Goal: Task Accomplishment & Management: Use online tool/utility

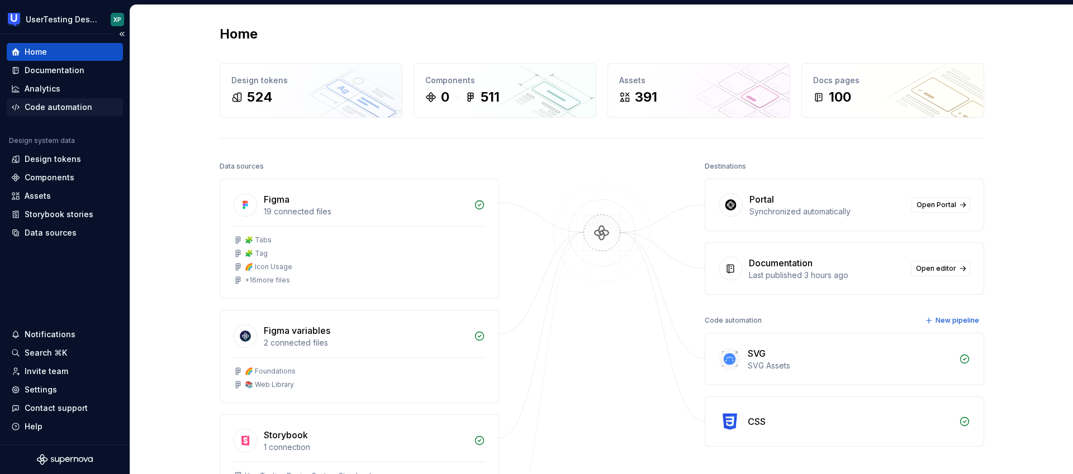
click at [61, 103] on div "Code automation" at bounding box center [59, 107] width 68 height 11
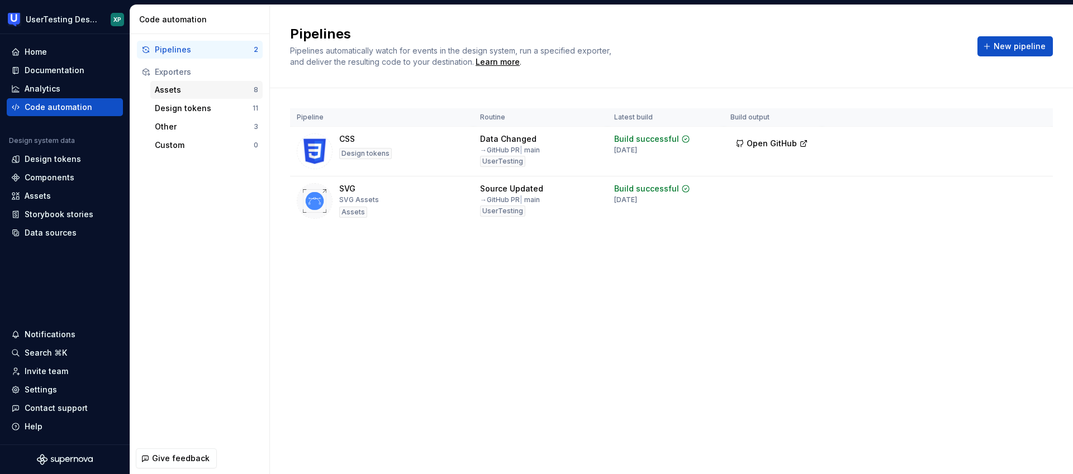
click at [175, 88] on div "Assets" at bounding box center [204, 89] width 99 height 11
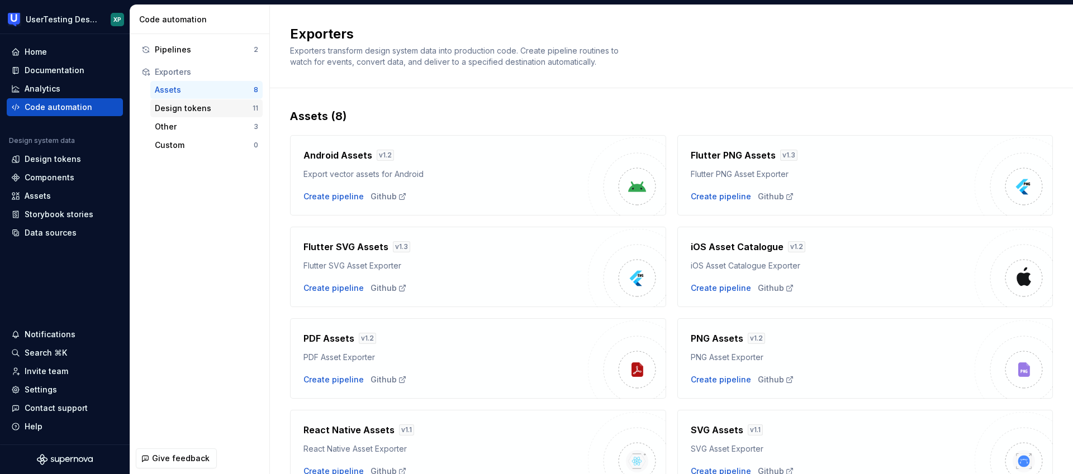
click at [177, 110] on div "Design tokens" at bounding box center [204, 108] width 98 height 11
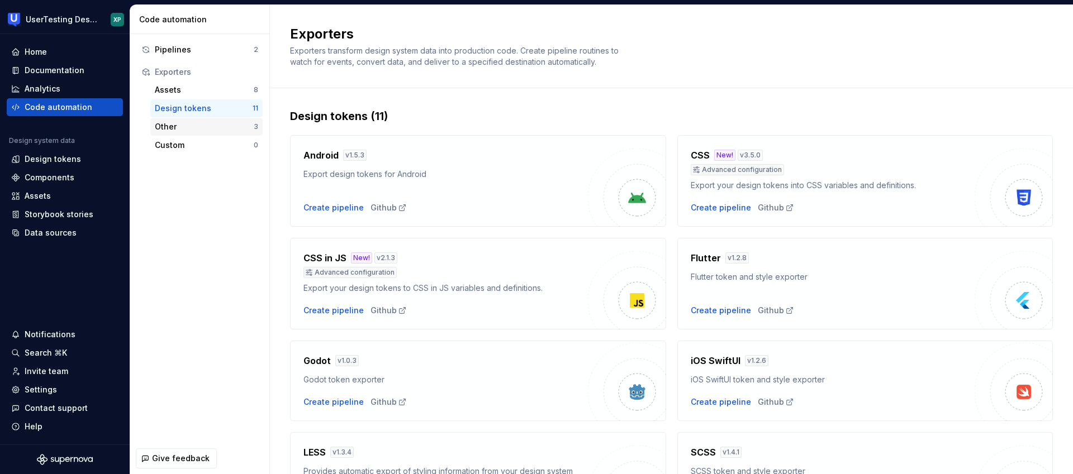
click at [177, 125] on div "Other" at bounding box center [204, 126] width 99 height 11
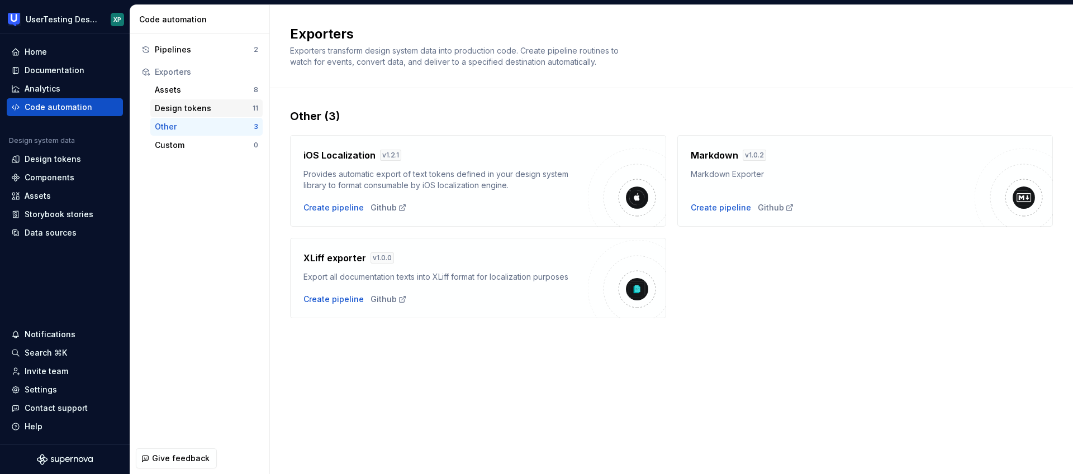
click at [168, 108] on div "Design tokens" at bounding box center [204, 108] width 98 height 11
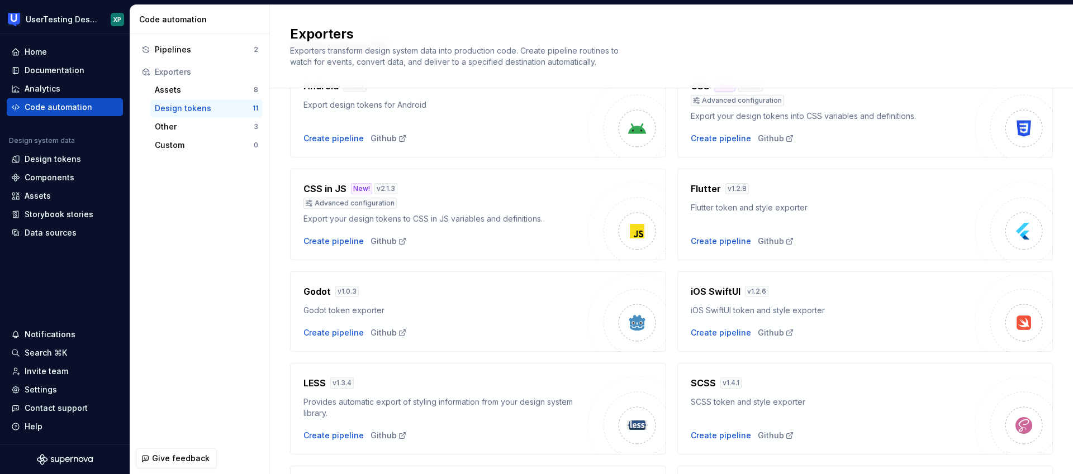
scroll to position [98, 0]
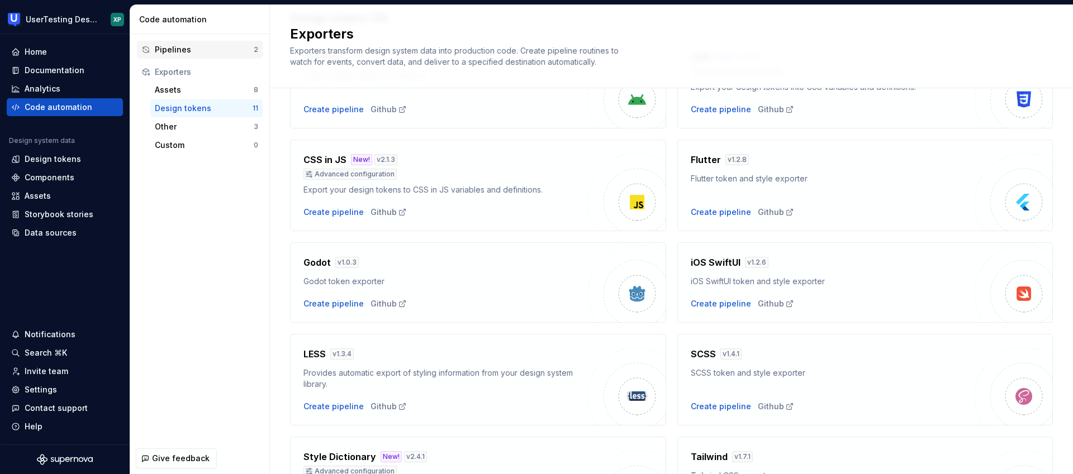
click at [200, 48] on div "Pipelines" at bounding box center [204, 49] width 99 height 11
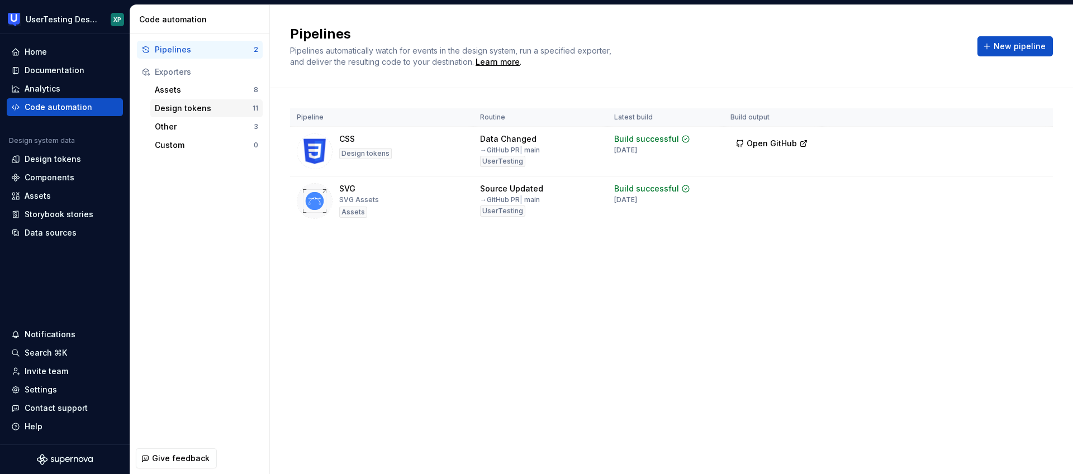
click at [182, 107] on div "Design tokens" at bounding box center [204, 108] width 98 height 11
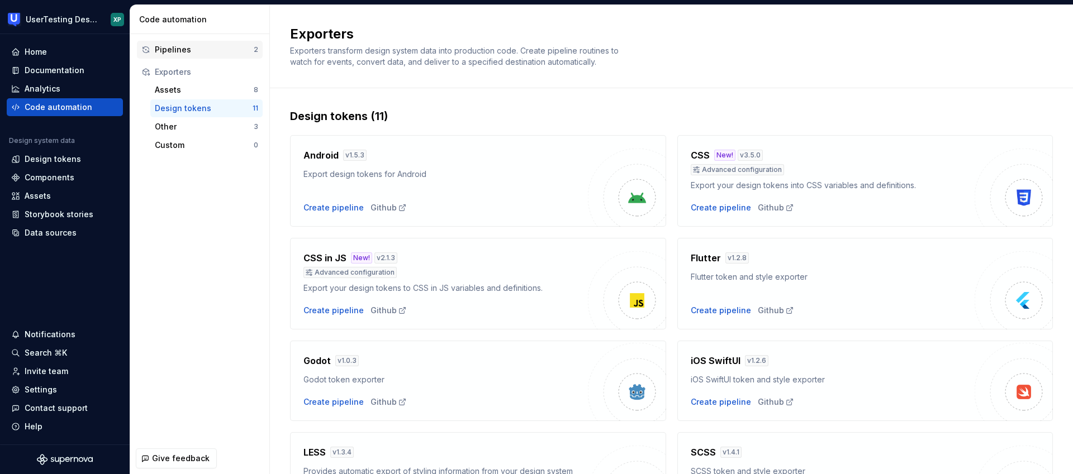
click at [186, 51] on div "Pipelines" at bounding box center [204, 49] width 99 height 11
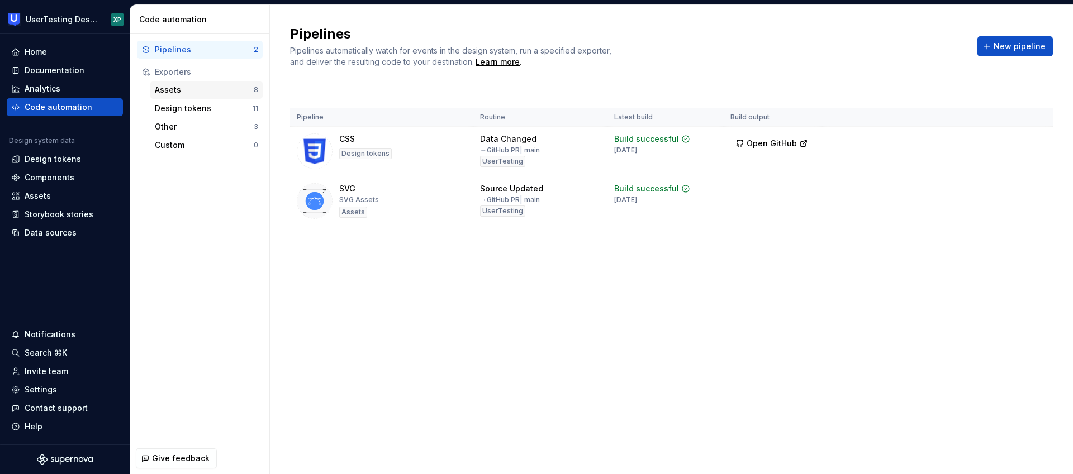
click at [177, 88] on div "Assets" at bounding box center [204, 89] width 99 height 11
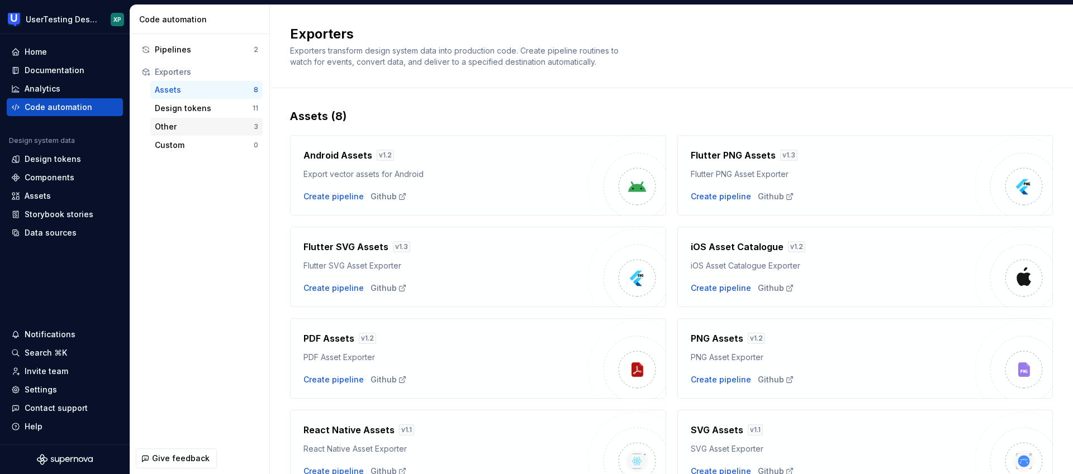
click at [176, 127] on div "Other" at bounding box center [204, 126] width 99 height 11
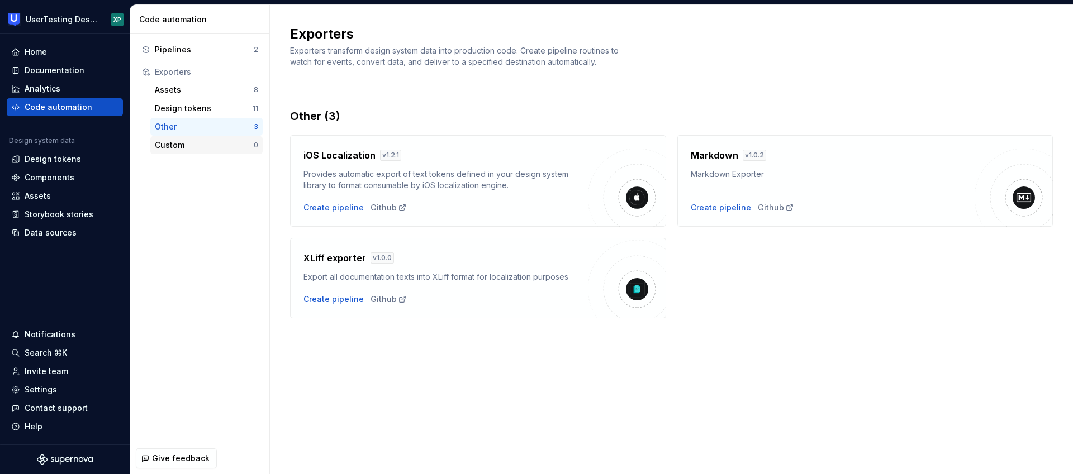
click at [178, 143] on div "Custom" at bounding box center [204, 145] width 99 height 11
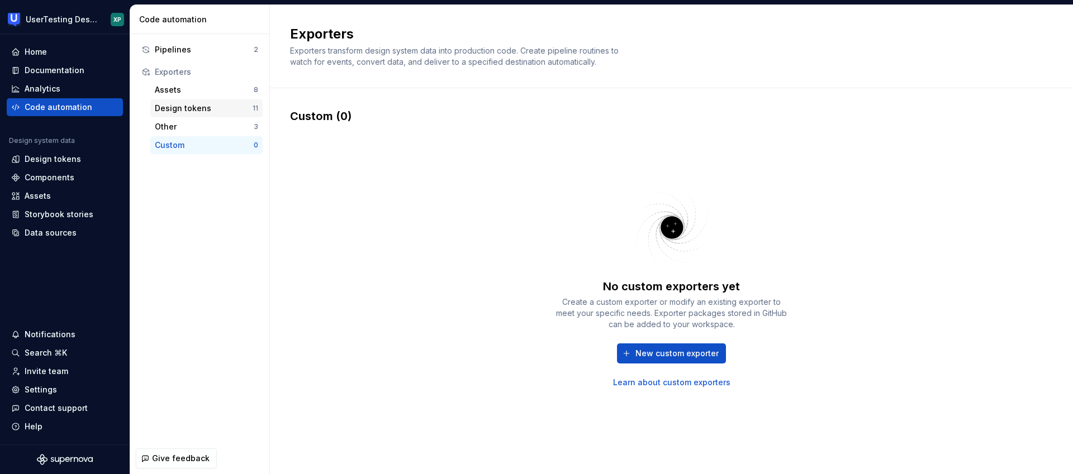
click at [179, 103] on div "Design tokens" at bounding box center [204, 108] width 98 height 11
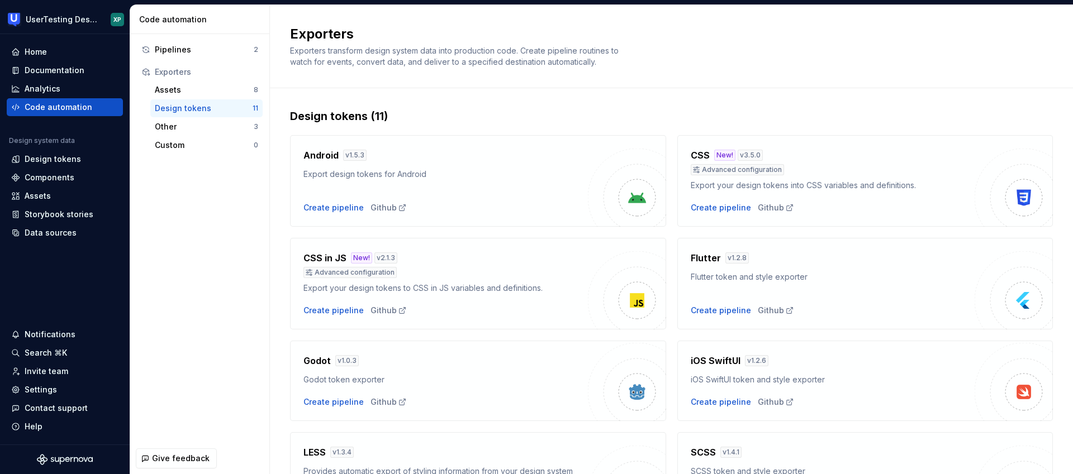
scroll to position [87, 0]
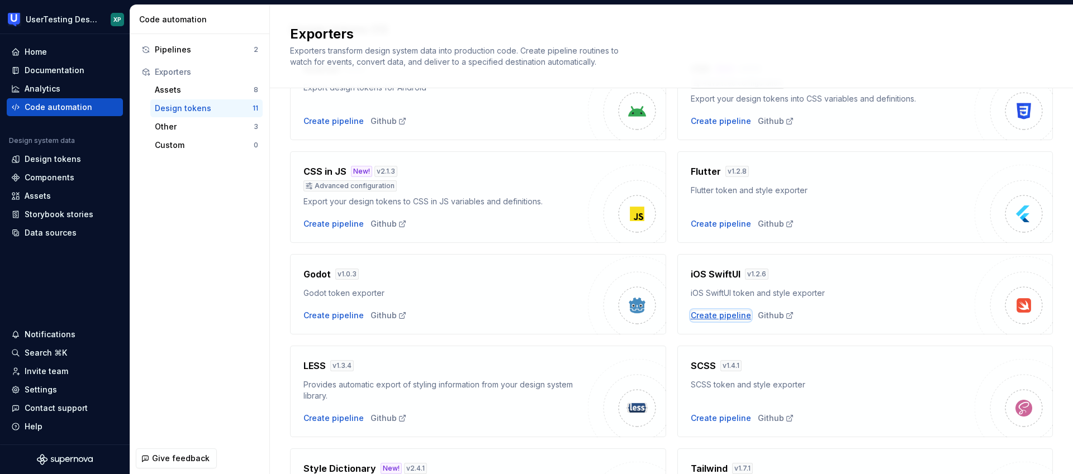
click at [725, 315] on div "Create pipeline" at bounding box center [721, 315] width 60 height 11
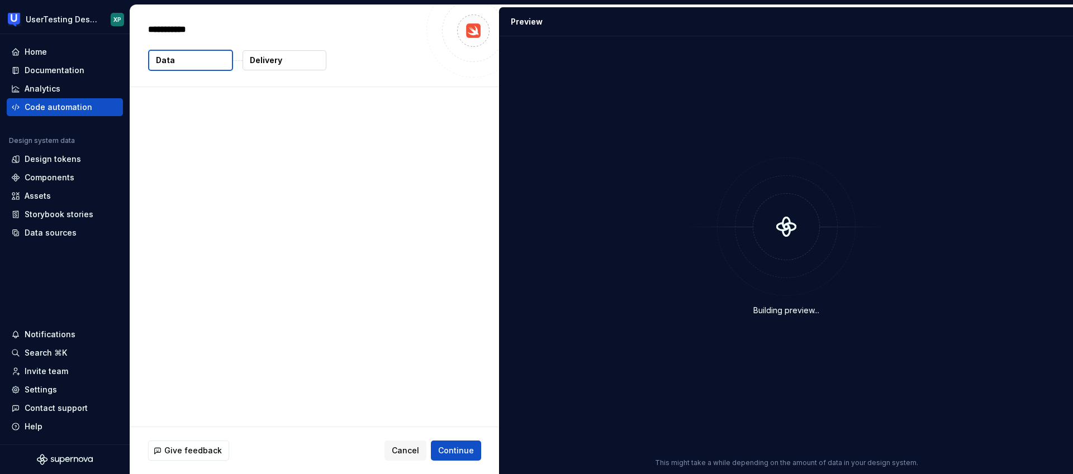
type textarea "*"
click at [183, 59] on button "Data" at bounding box center [190, 60] width 85 height 21
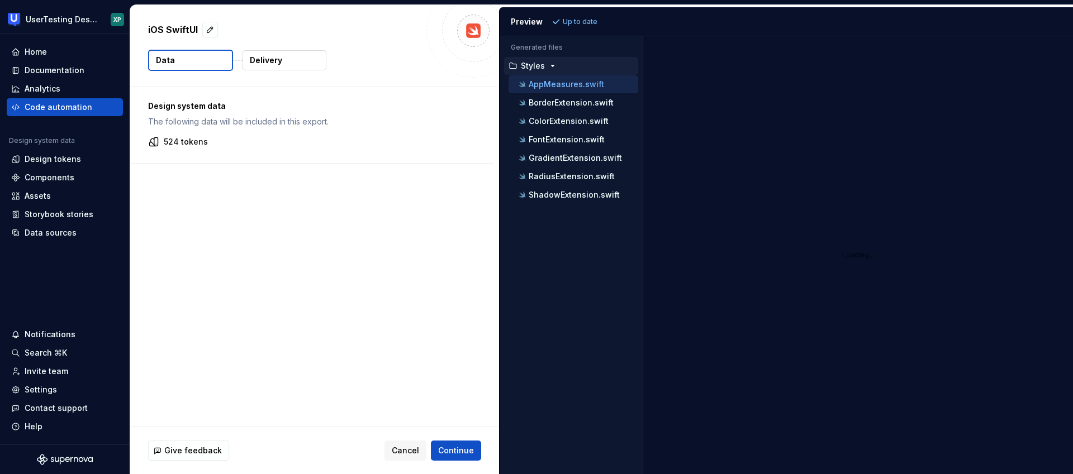
click at [182, 59] on button "Data" at bounding box center [190, 60] width 85 height 21
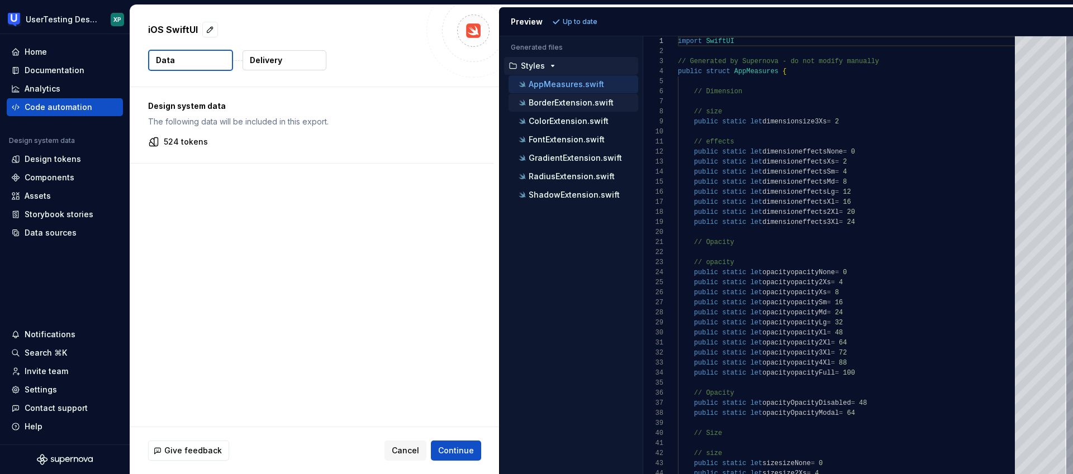
click at [557, 104] on p "BorderExtension.swift" at bounding box center [571, 102] width 85 height 9
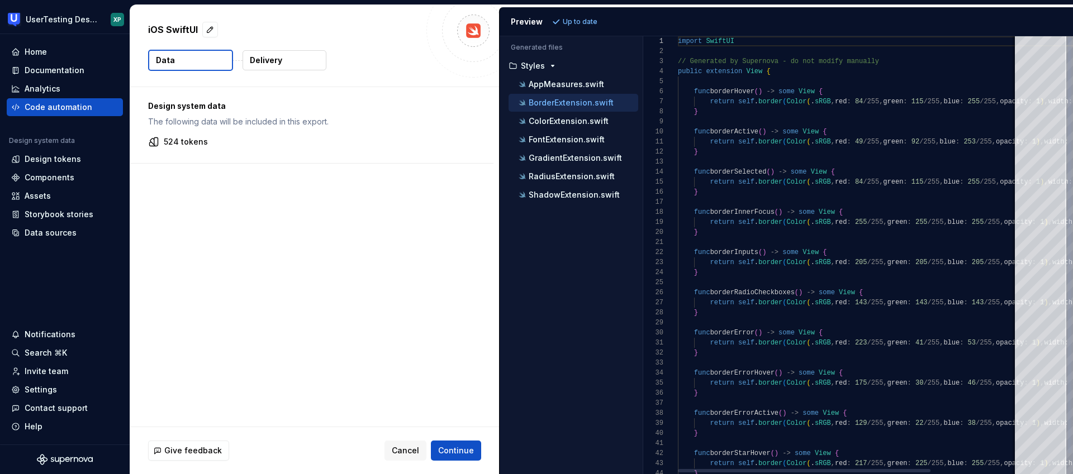
scroll to position [101, 0]
click at [558, 121] on p "ColorExtension.swift" at bounding box center [569, 121] width 80 height 9
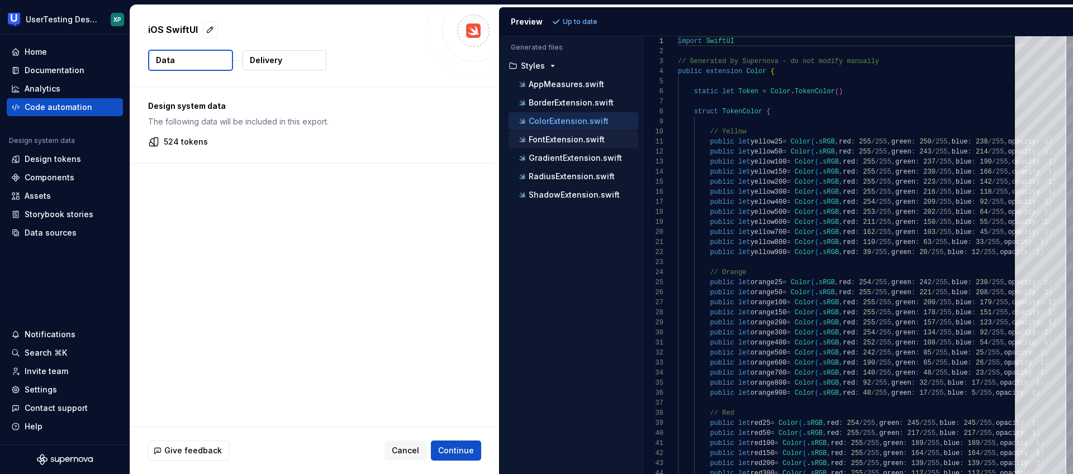
click at [560, 139] on p "FontExtension.swift" at bounding box center [567, 139] width 76 height 9
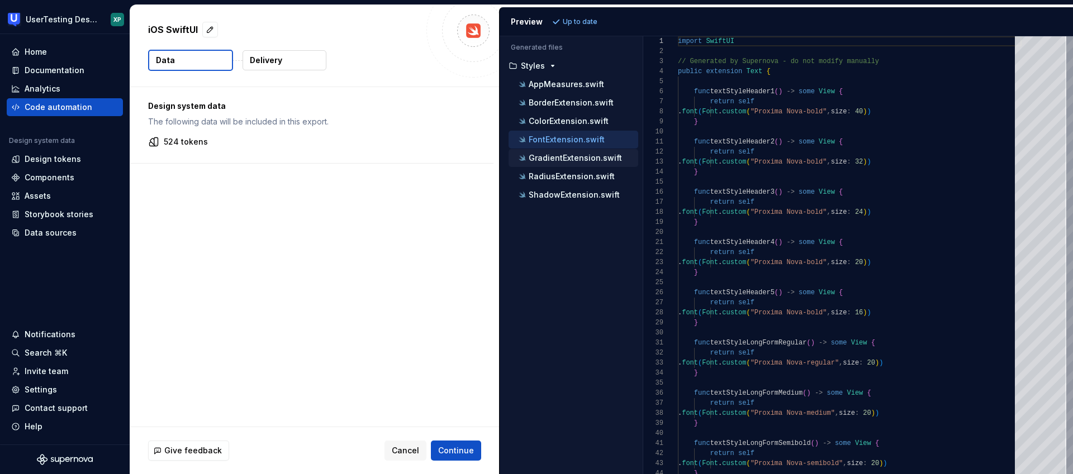
click at [561, 159] on p "GradientExtension.swift" at bounding box center [575, 158] width 93 height 9
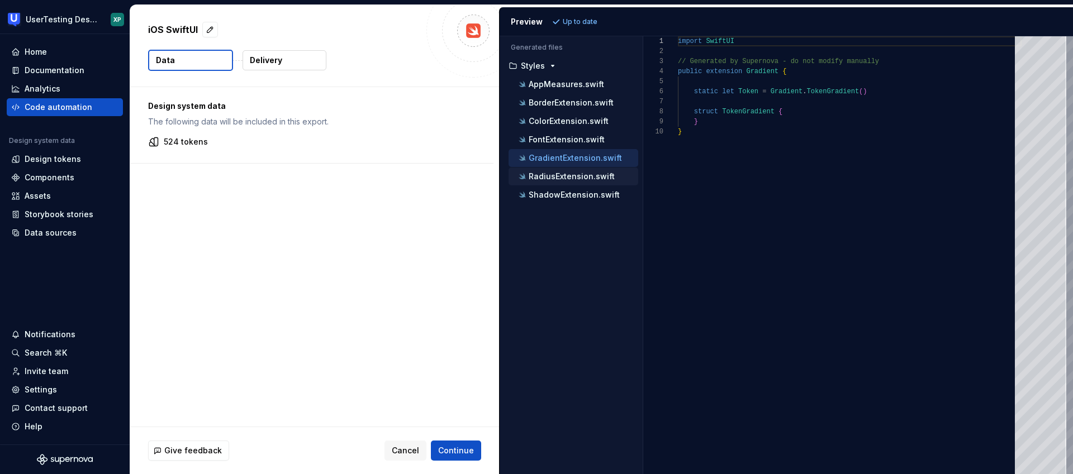
click at [558, 172] on p "RadiusExtension.swift" at bounding box center [572, 176] width 86 height 9
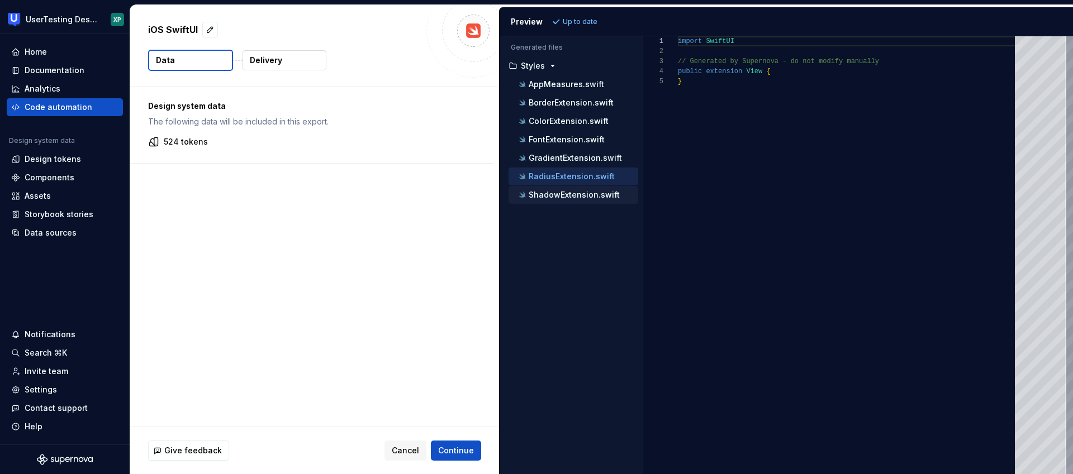
click at [556, 193] on p "ShadowExtension.swift" at bounding box center [574, 195] width 91 height 9
type textarea "**********"
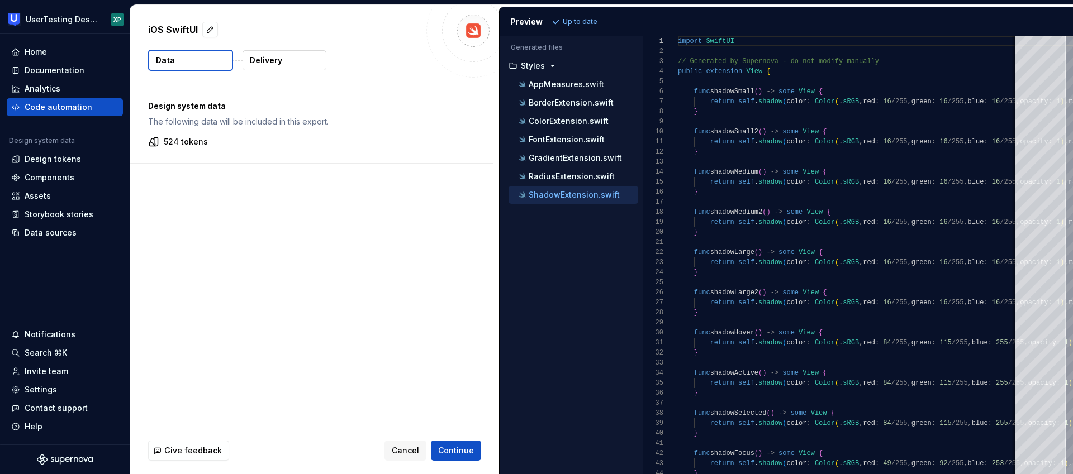
click at [276, 59] on p "Delivery" at bounding box center [266, 60] width 32 height 11
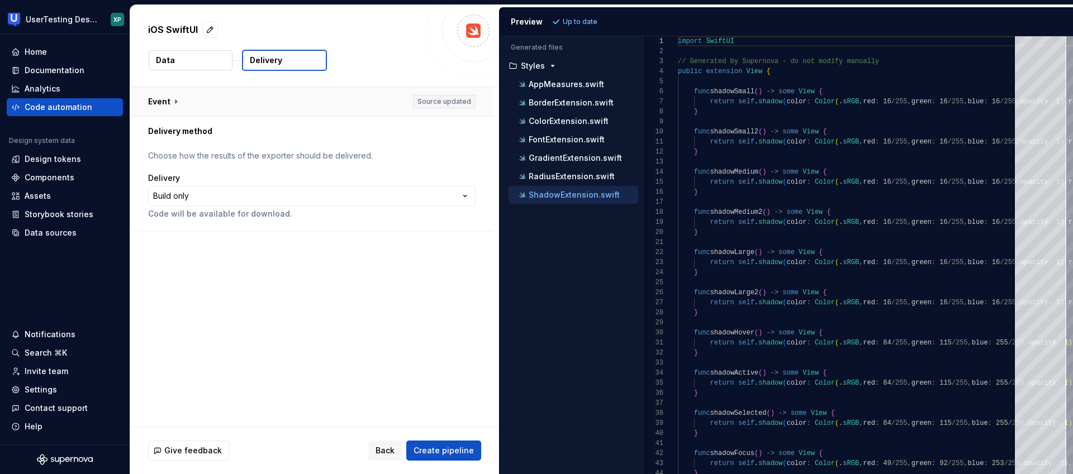
click at [172, 99] on button "button" at bounding box center [311, 101] width 363 height 29
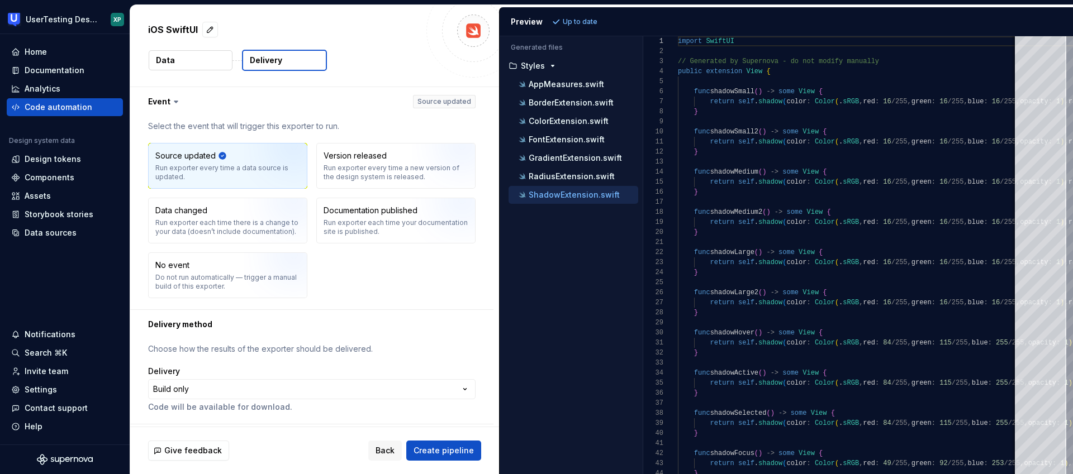
click at [170, 99] on icon at bounding box center [175, 101] width 11 height 11
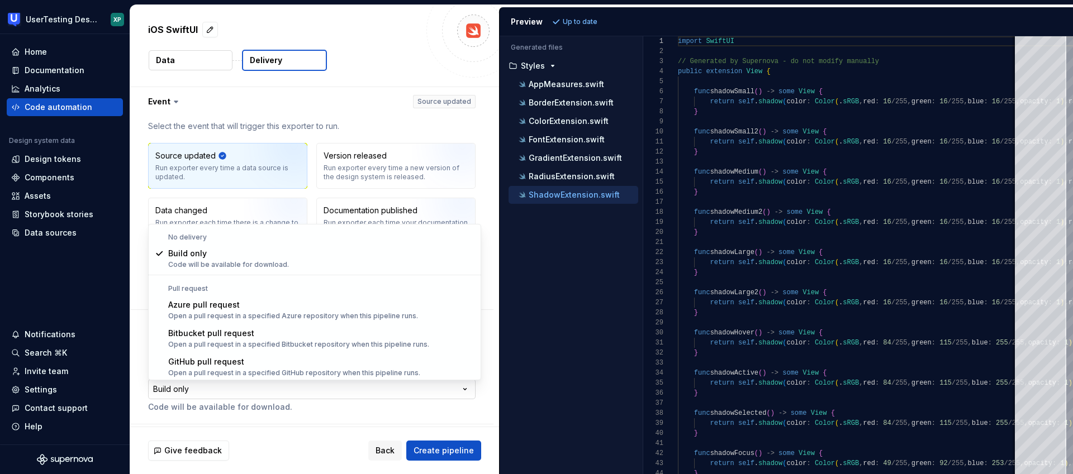
click at [464, 390] on html "**********" at bounding box center [536, 237] width 1073 height 474
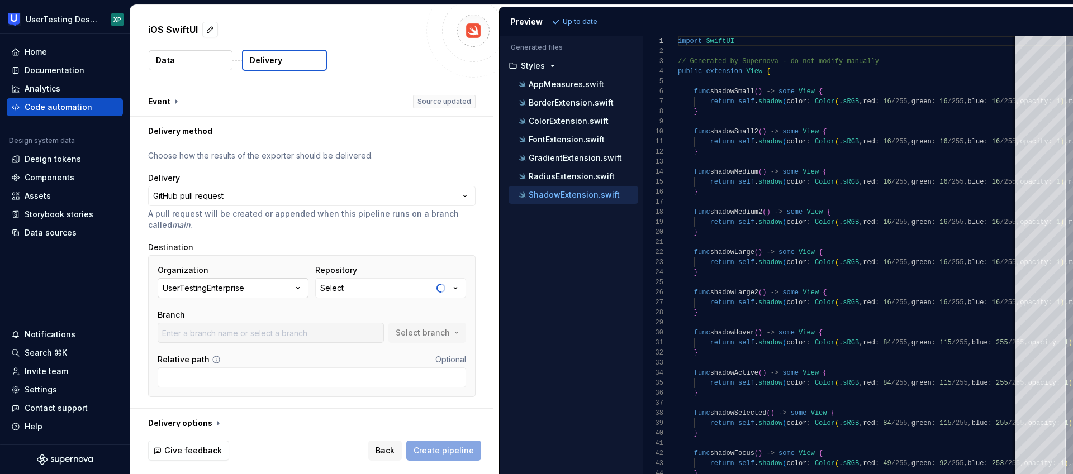
click at [301, 287] on icon "button" at bounding box center [297, 288] width 11 height 11
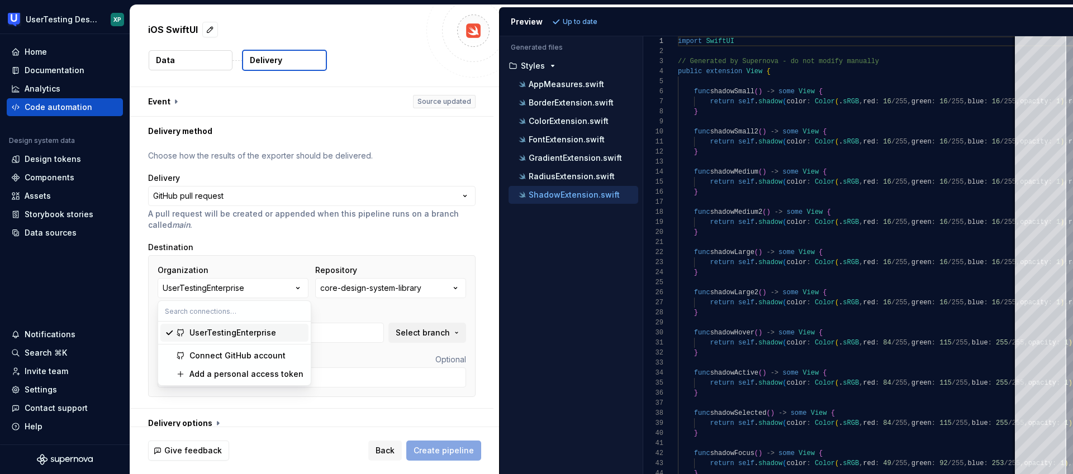
type input "Add-component-metrics-package"
click at [343, 243] on div "Destination" at bounding box center [311, 247] width 327 height 11
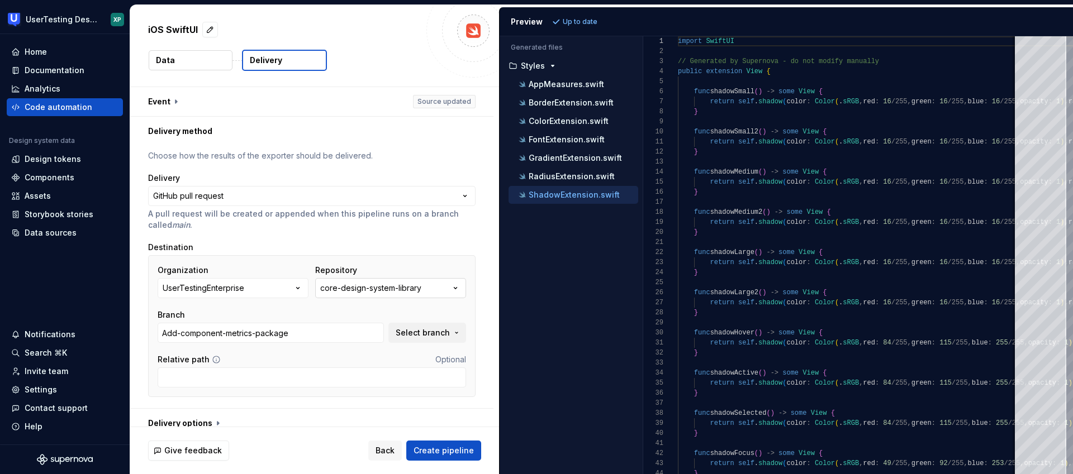
click at [454, 290] on button "core-design-system-library" at bounding box center [390, 288] width 151 height 20
click at [350, 239] on div "**********" at bounding box center [311, 277] width 327 height 254
click at [440, 334] on span "Select branch" at bounding box center [423, 332] width 54 height 11
drag, startPoint x: 286, startPoint y: 398, endPoint x: 287, endPoint y: 374, distance: 24.1
click at [285, 398] on div "**********" at bounding box center [311, 277] width 327 height 254
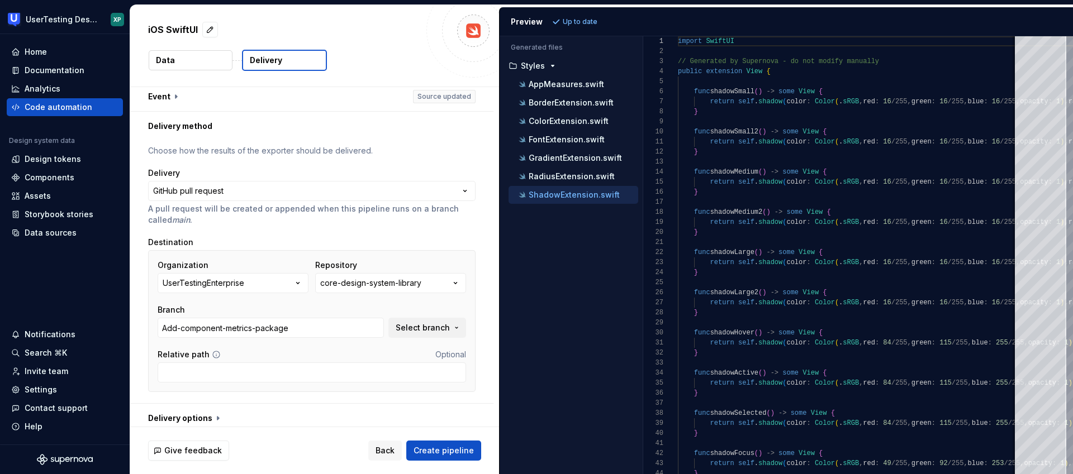
scroll to position [12, 0]
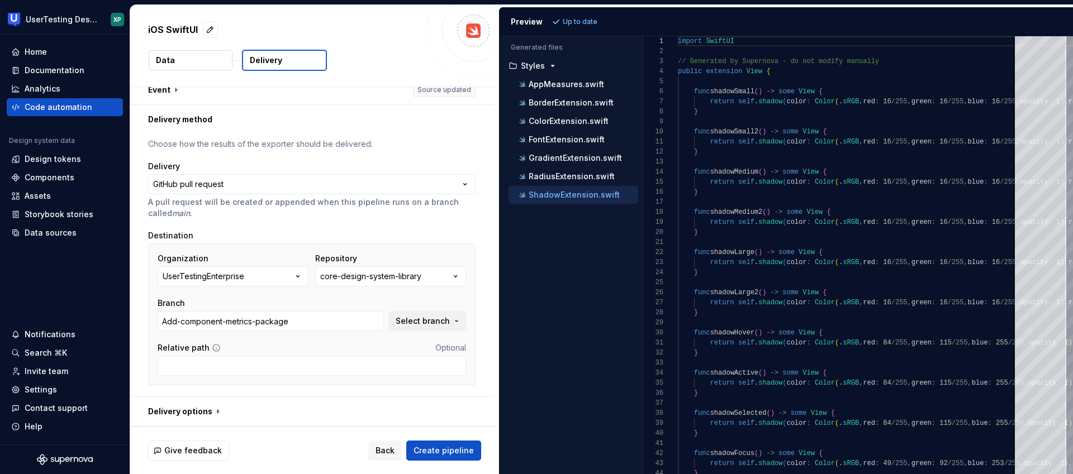
drag, startPoint x: 213, startPoint y: 412, endPoint x: 229, endPoint y: 387, distance: 29.1
click at [213, 412] on button "button" at bounding box center [311, 411] width 363 height 29
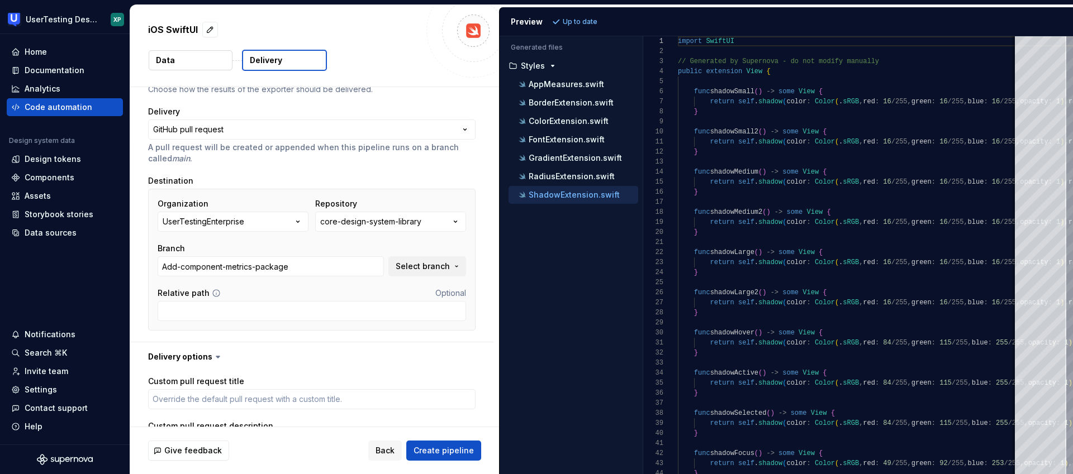
scroll to position [0, 0]
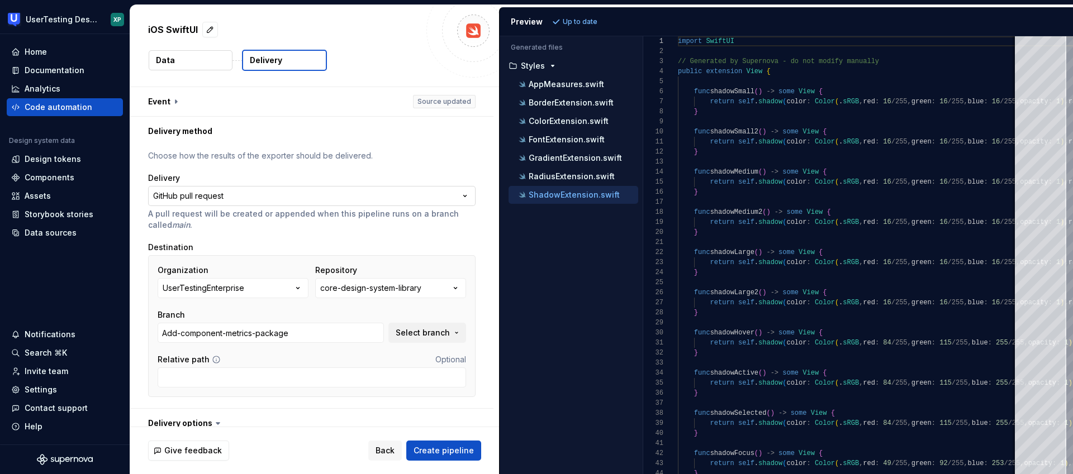
click at [209, 198] on html "**********" at bounding box center [536, 237] width 1073 height 474
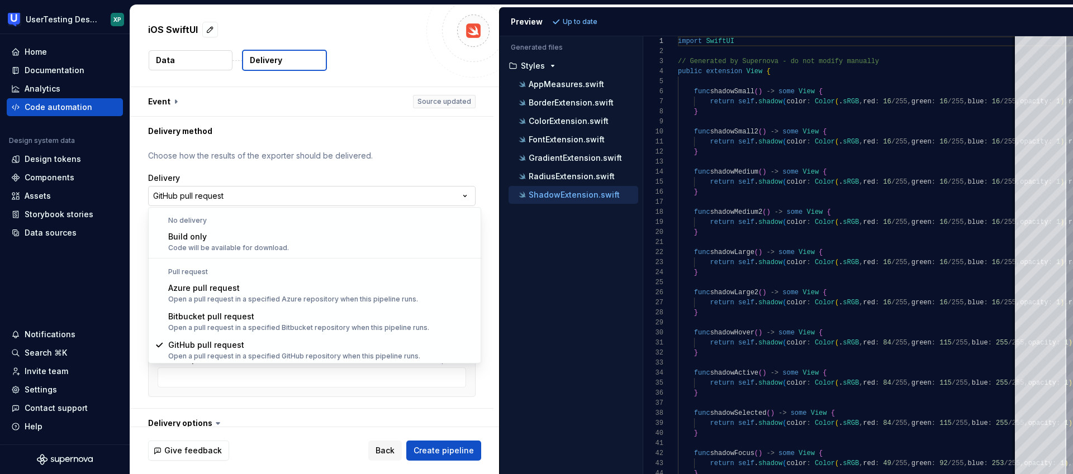
scroll to position [1, 0]
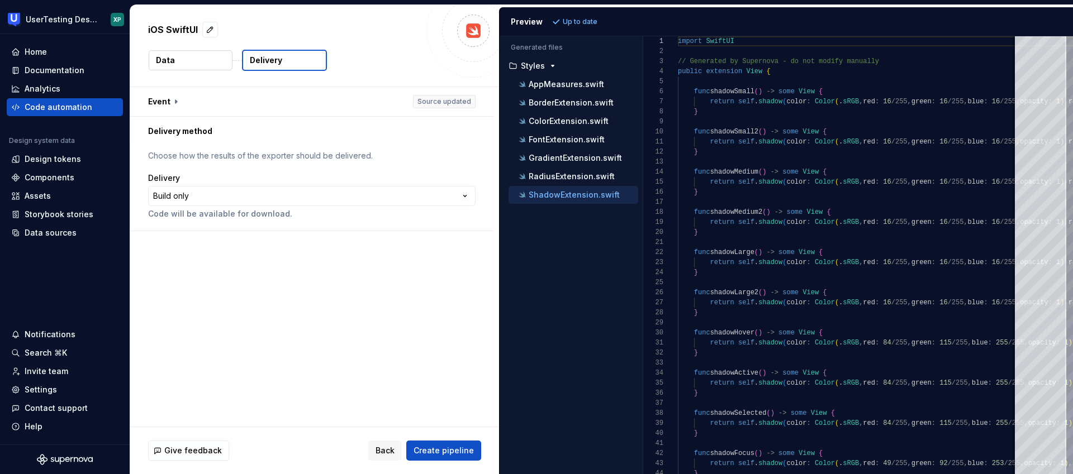
click at [439, 450] on span "Create pipeline" at bounding box center [444, 450] width 60 height 11
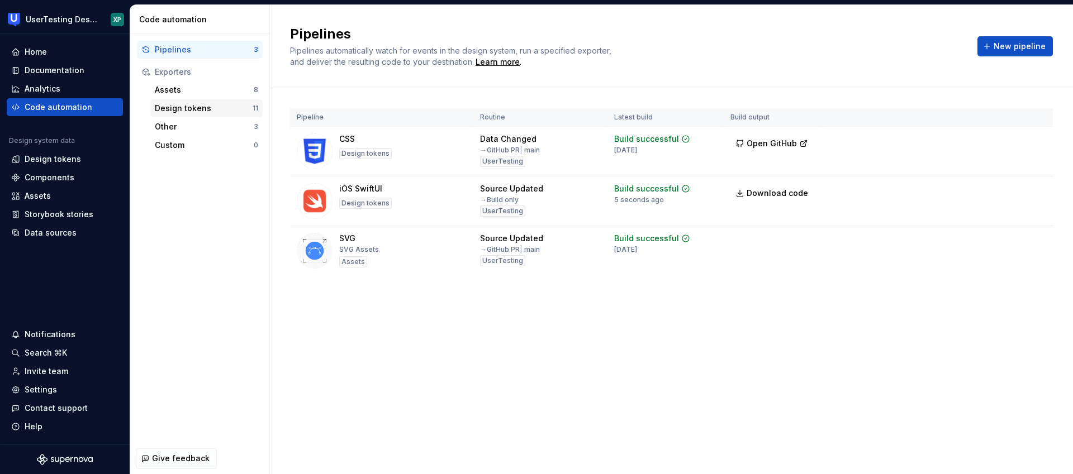
click at [179, 107] on div "Design tokens" at bounding box center [204, 108] width 98 height 11
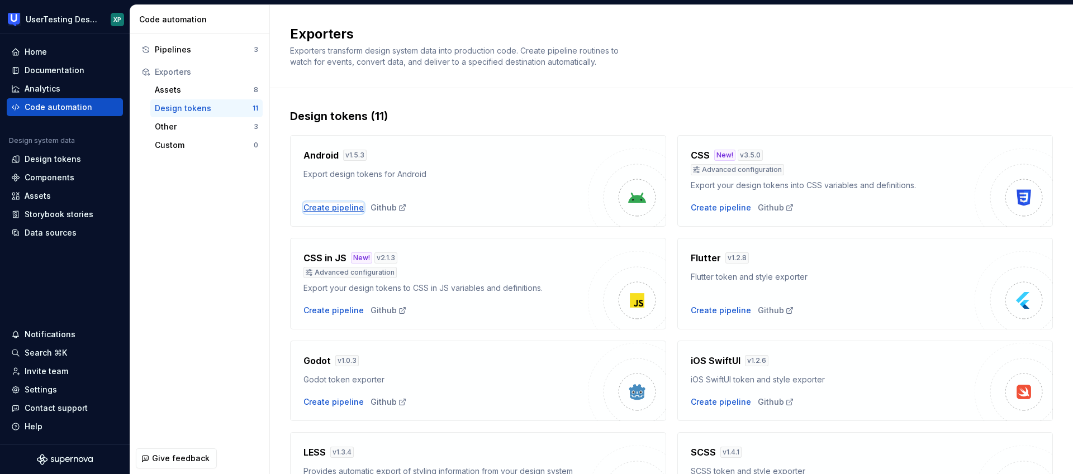
click at [340, 208] on div "Create pipeline" at bounding box center [333, 207] width 60 height 11
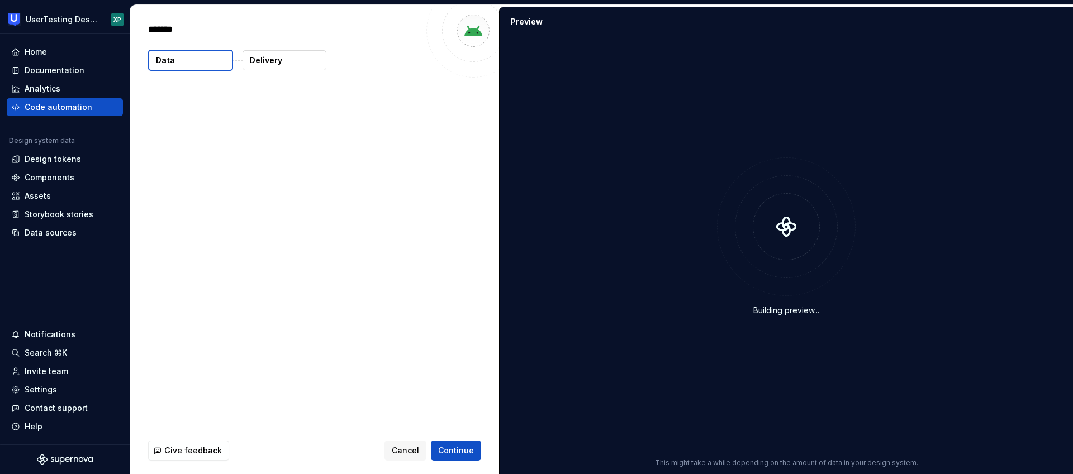
type textarea "*"
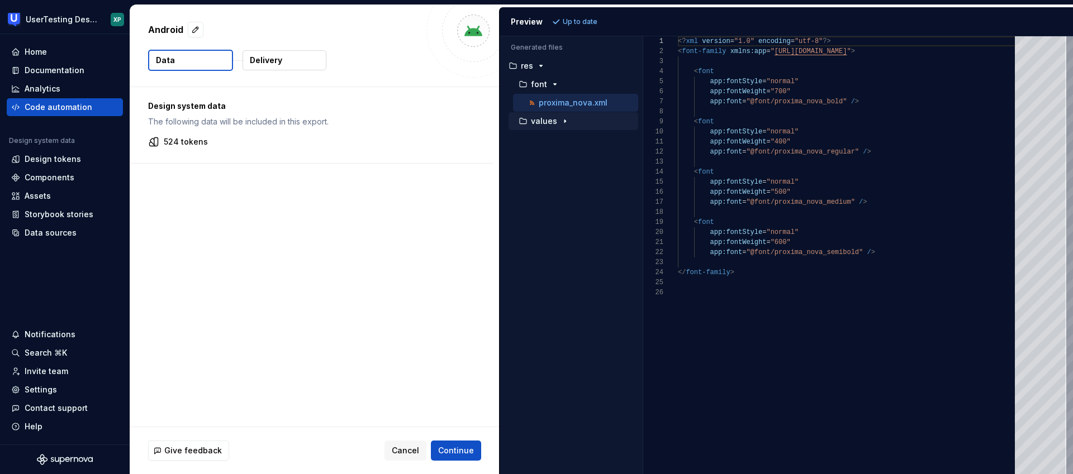
click at [561, 121] on icon "button" at bounding box center [565, 121] width 9 height 9
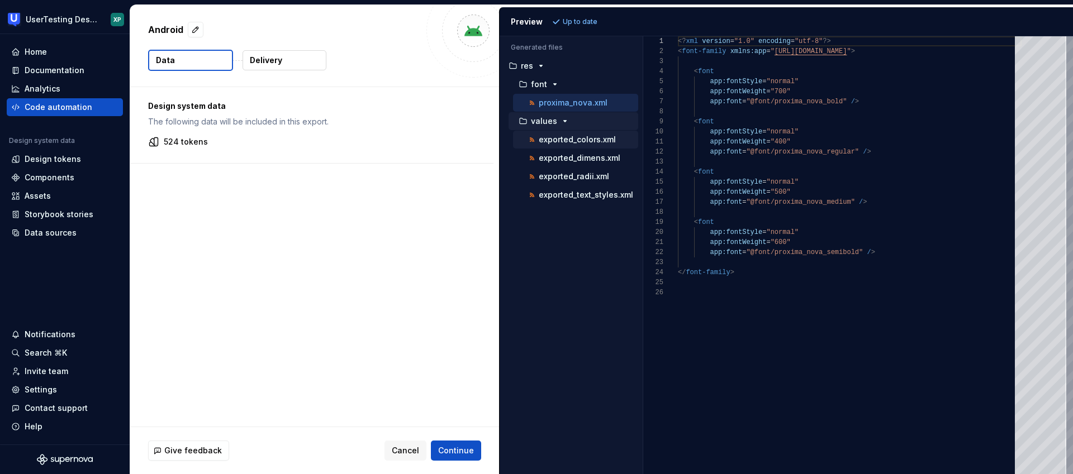
drag, startPoint x: 576, startPoint y: 140, endPoint x: 578, endPoint y: 147, distance: 7.5
click at [576, 140] on p "exported_colors.xml" at bounding box center [577, 139] width 77 height 9
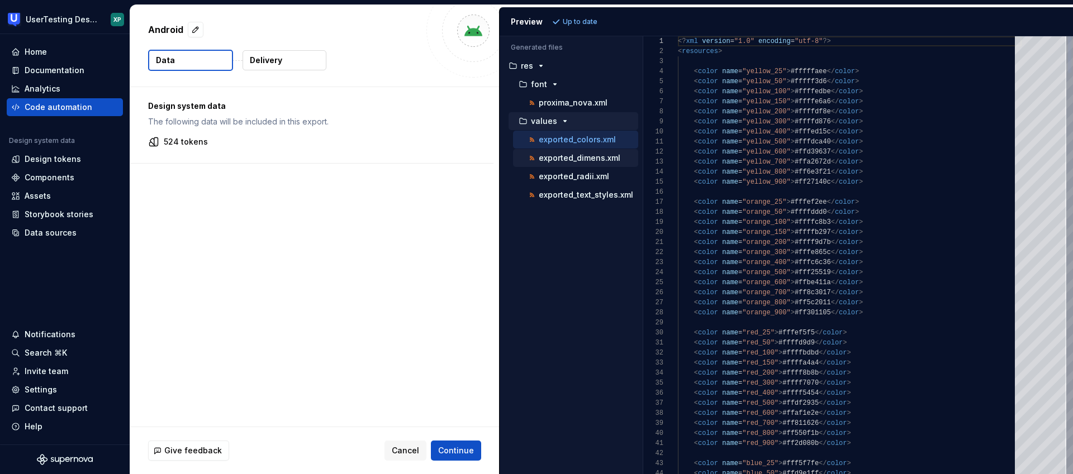
click at [578, 159] on p "exported_dimens.xml" at bounding box center [580, 158] width 82 height 9
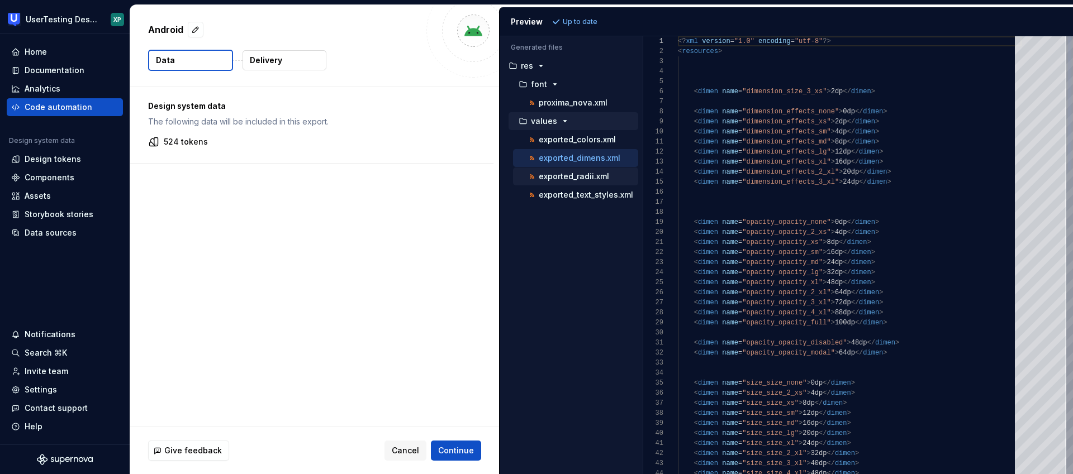
click at [578, 174] on p "exported_radii.xml" at bounding box center [574, 176] width 70 height 9
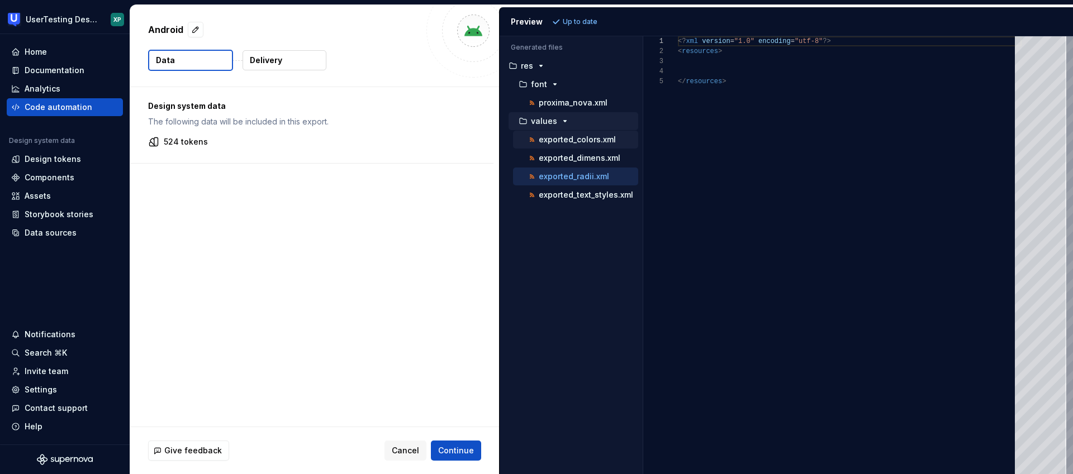
click at [567, 140] on p "exported_colors.xml" at bounding box center [577, 139] width 77 height 9
type textarea "**********"
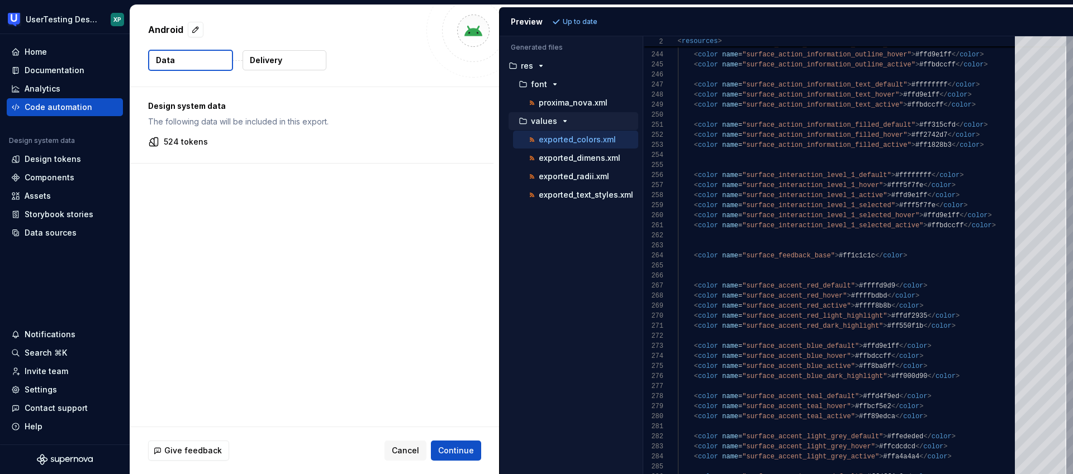
click at [287, 61] on button "Delivery" at bounding box center [285, 60] width 84 height 20
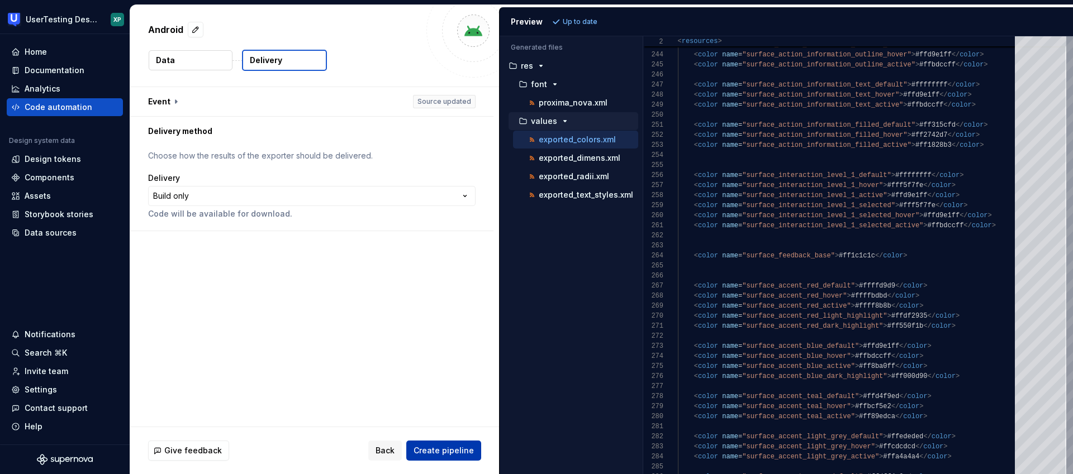
click at [445, 452] on span "Create pipeline" at bounding box center [444, 450] width 60 height 11
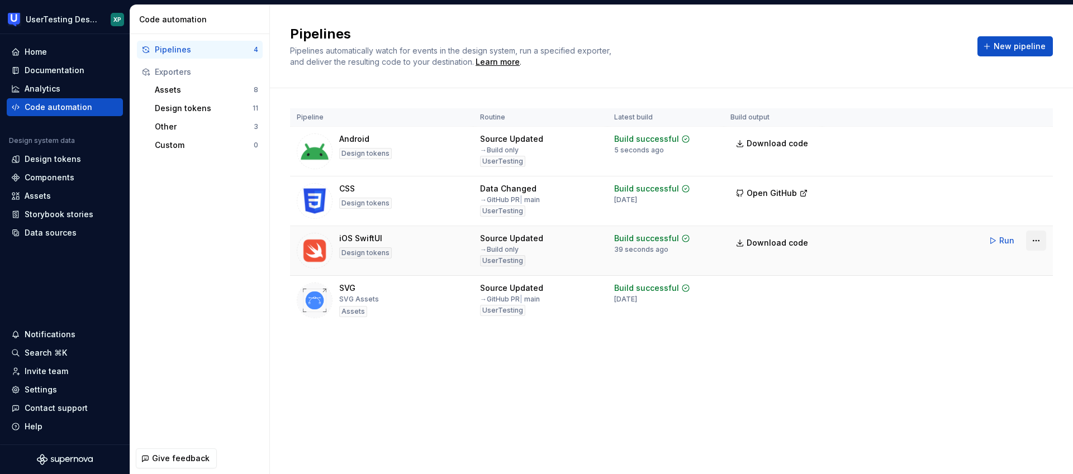
click at [1039, 240] on html "UserTesting Design System XP Home Documentation Analytics Code automation Desig…" at bounding box center [536, 237] width 1073 height 474
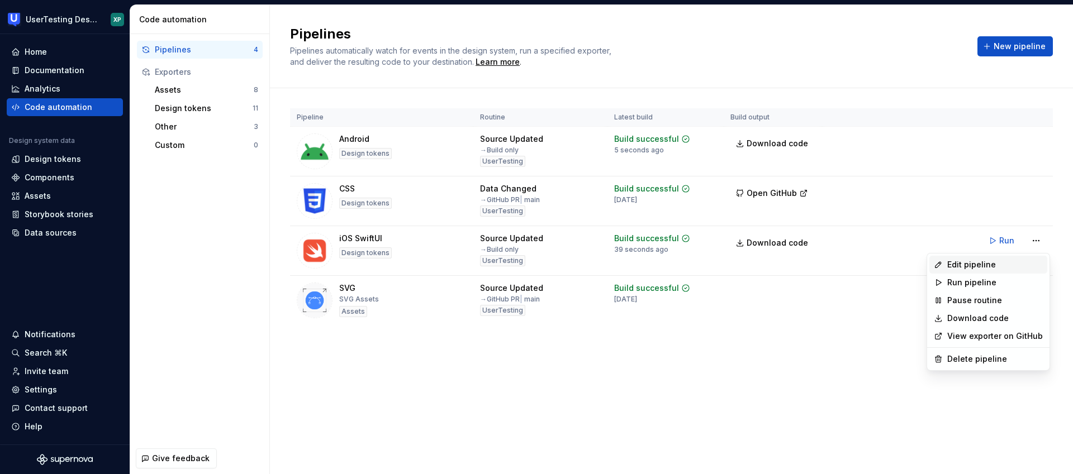
click at [971, 272] on div "Edit pipeline" at bounding box center [988, 265] width 118 height 18
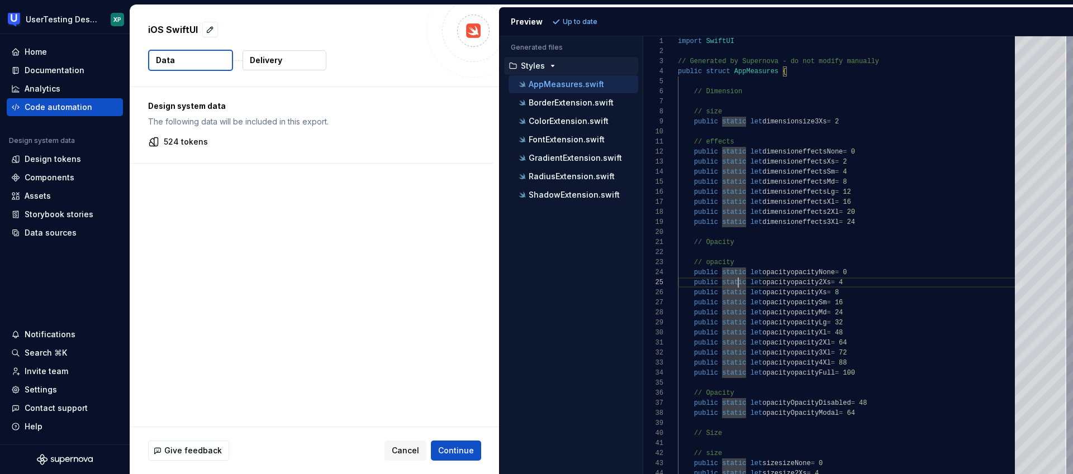
drag, startPoint x: 740, startPoint y: 286, endPoint x: 776, endPoint y: 297, distance: 37.5
type textarea "**********"
click at [412, 450] on span "Cancel" at bounding box center [405, 450] width 27 height 11
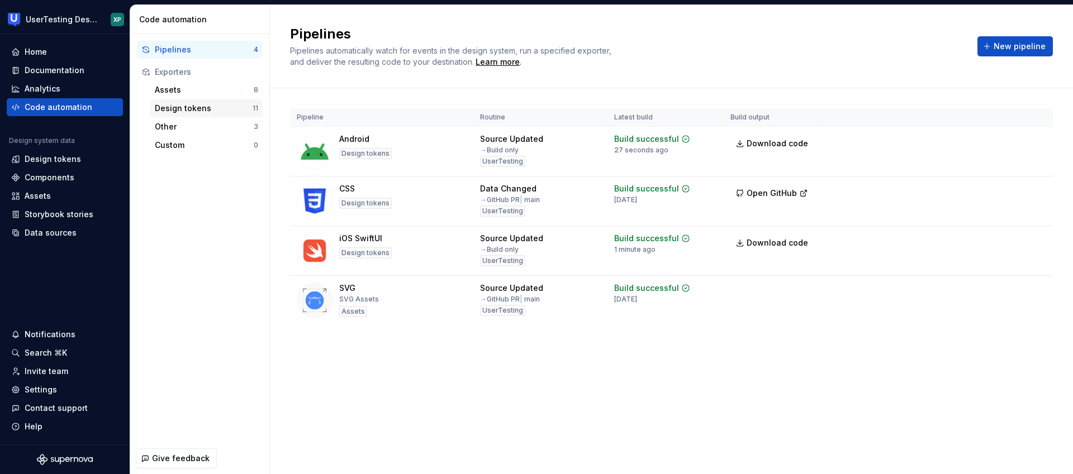
click at [181, 106] on div "Design tokens" at bounding box center [204, 108] width 98 height 11
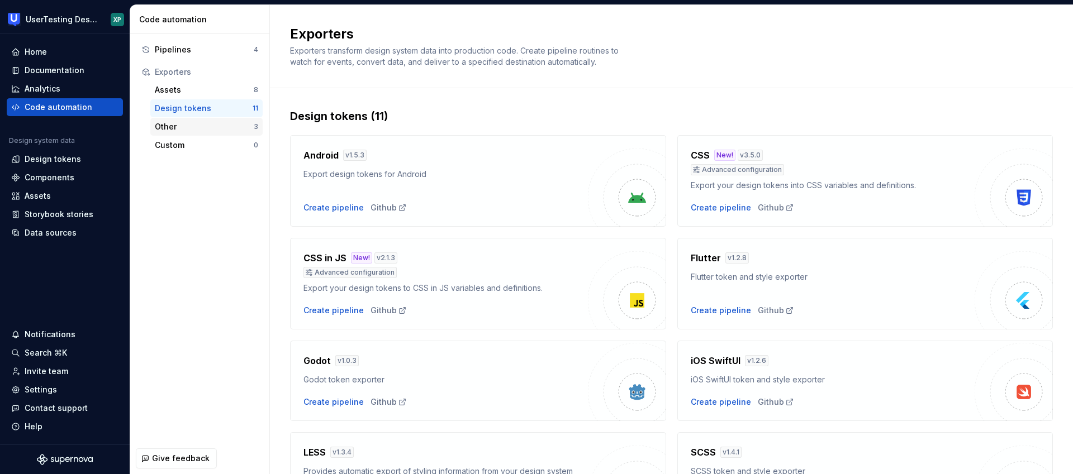
click at [170, 124] on div "Other" at bounding box center [204, 126] width 99 height 11
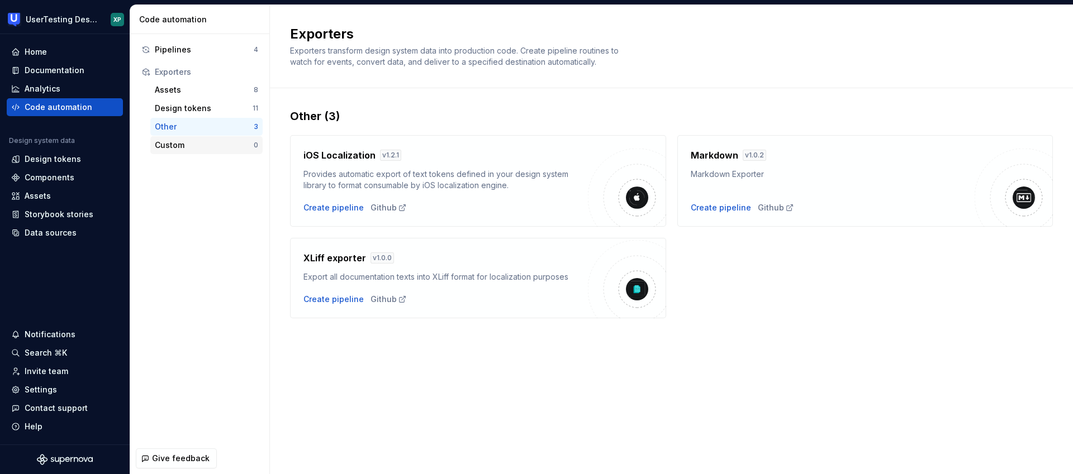
click at [170, 147] on div "Custom" at bounding box center [204, 145] width 99 height 11
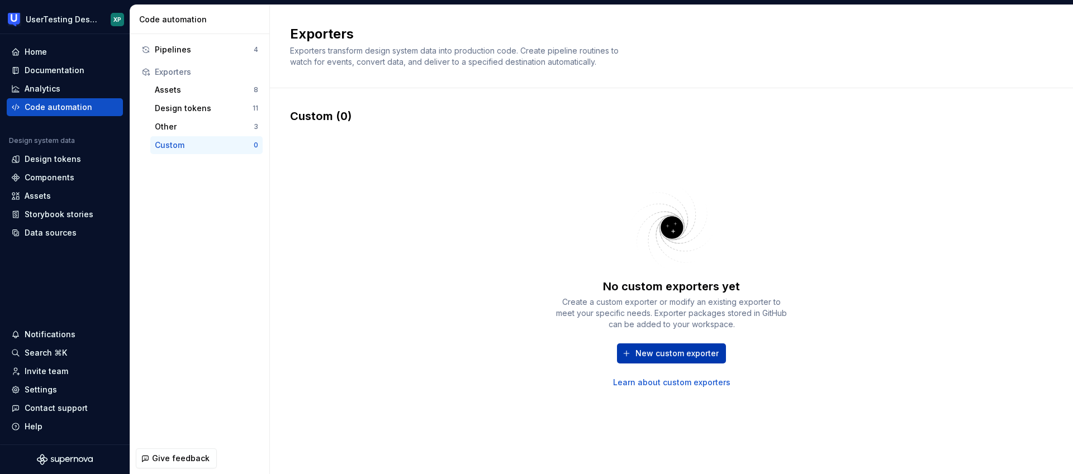
click at [666, 353] on span "New custom exporter" at bounding box center [676, 353] width 83 height 11
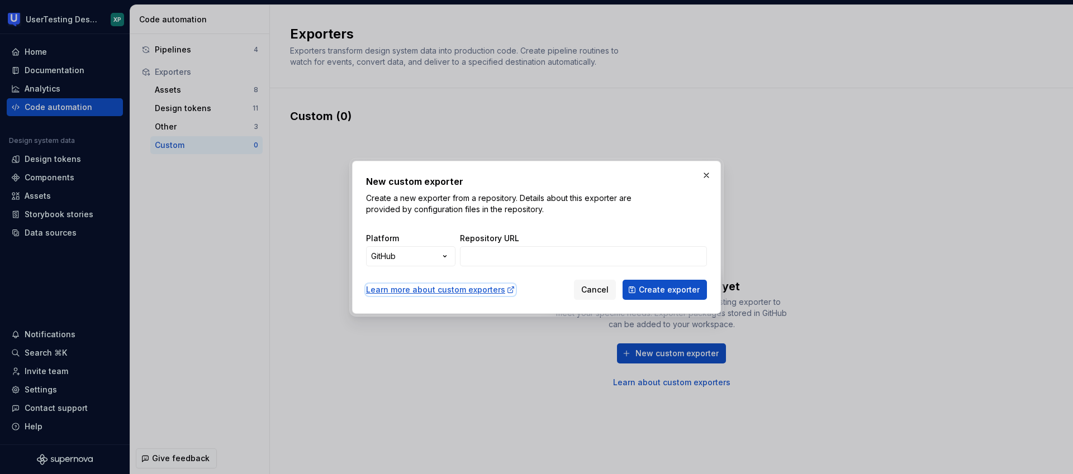
click at [434, 291] on div "Learn more about custom exporters" at bounding box center [440, 289] width 149 height 11
click at [705, 174] on button "button" at bounding box center [707, 176] width 16 height 16
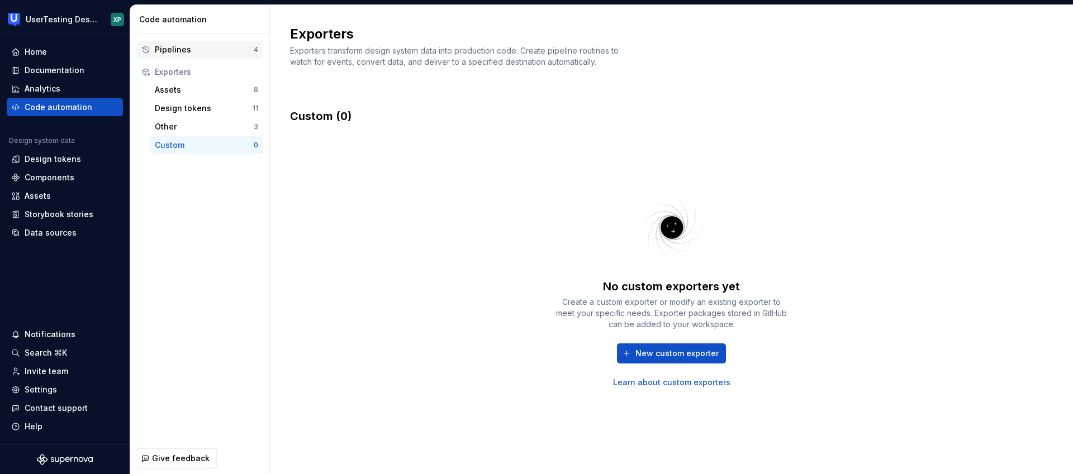
drag, startPoint x: 182, startPoint y: 49, endPoint x: 193, endPoint y: 54, distance: 12.5
click at [182, 49] on div "Pipelines" at bounding box center [204, 49] width 99 height 11
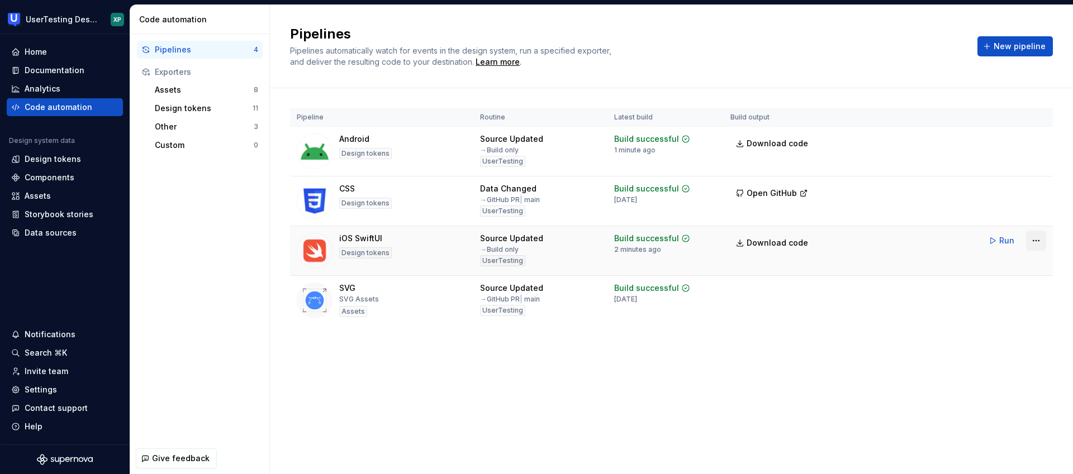
click at [1034, 241] on html "UserTesting Design System XP Home Documentation Analytics Code automation Desig…" at bounding box center [536, 237] width 1073 height 474
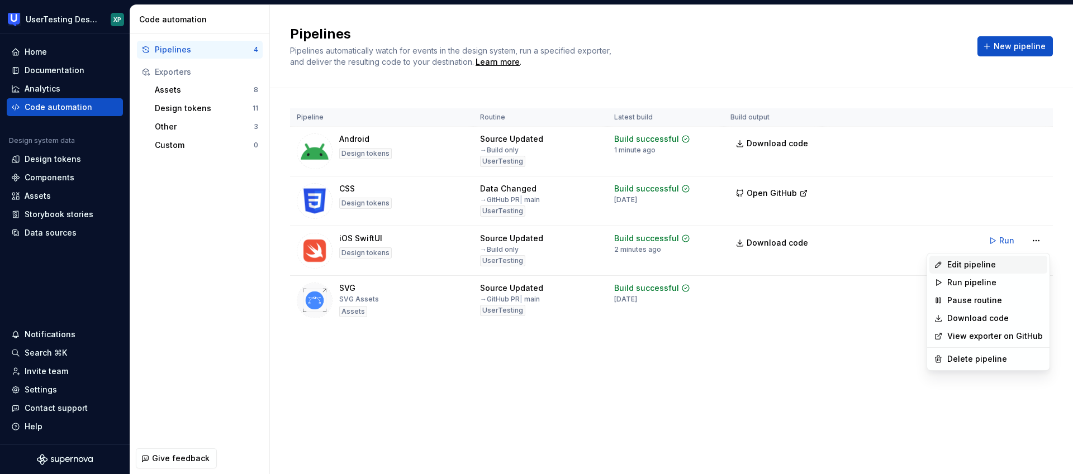
click at [969, 267] on div "Edit pipeline" at bounding box center [995, 264] width 96 height 11
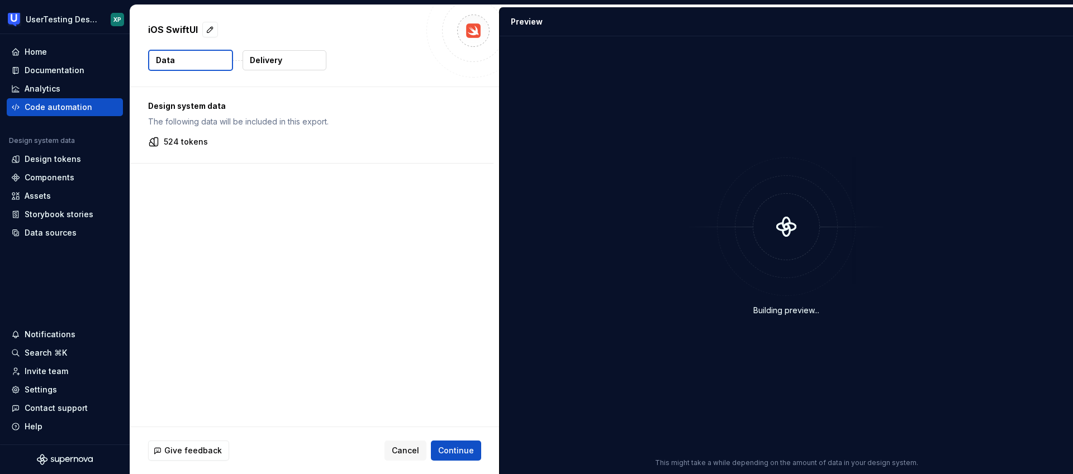
click at [286, 63] on button "Delivery" at bounding box center [285, 60] width 84 height 20
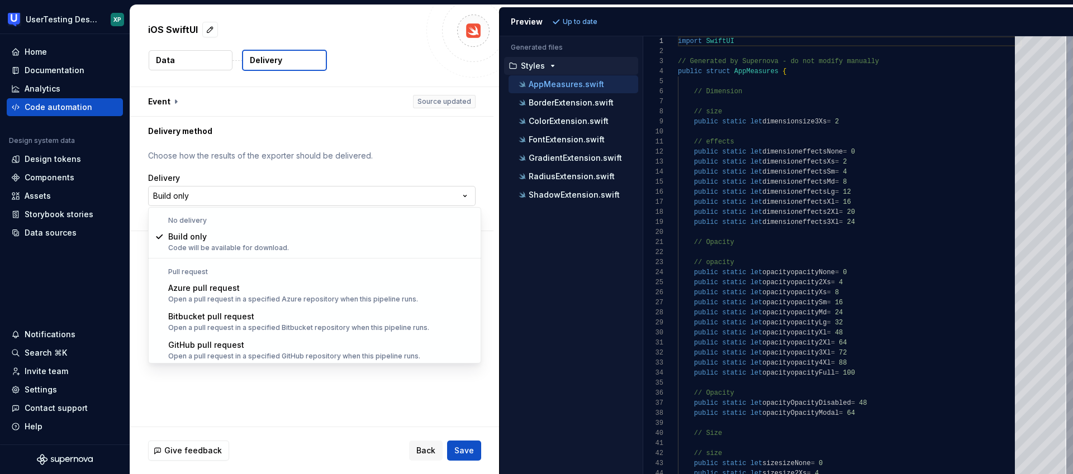
click at [244, 195] on html "**********" at bounding box center [536, 237] width 1073 height 474
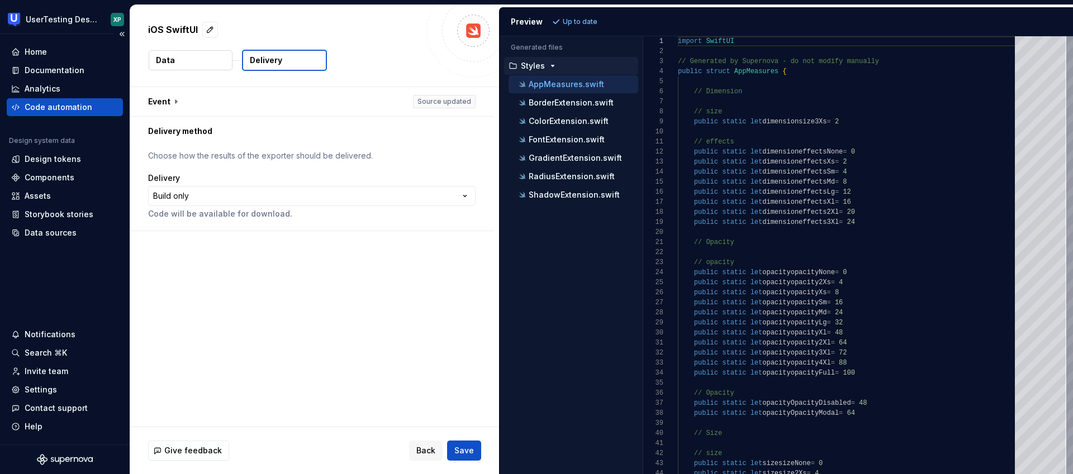
click at [55, 107] on div "Code automation" at bounding box center [59, 107] width 68 height 11
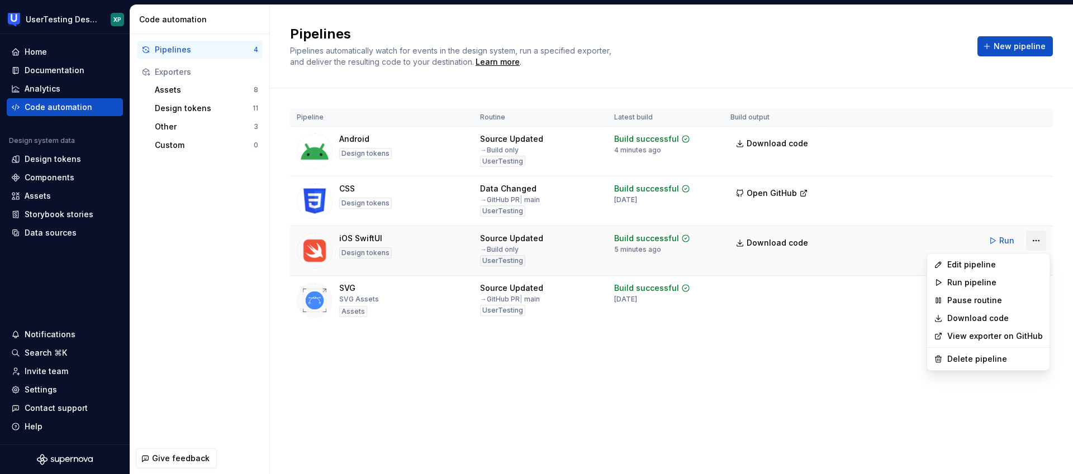
click at [1038, 238] on html "UserTesting Design System XP Home Documentation Analytics Code automation Desig…" at bounding box center [536, 237] width 1073 height 474
click at [988, 333] on link "View exporter on GitHub" at bounding box center [995, 336] width 96 height 11
